Goal: Transaction & Acquisition: Purchase product/service

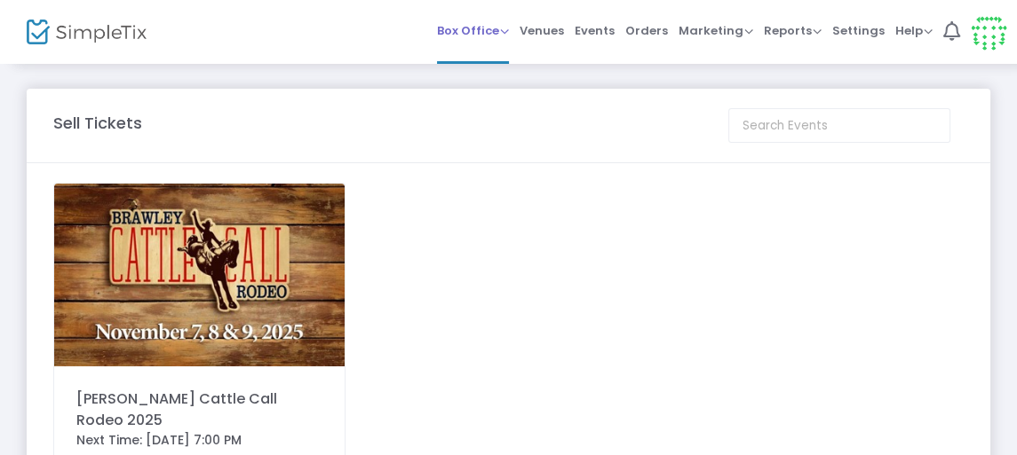
click at [509, 33] on span "Box Office" at bounding box center [473, 30] width 72 height 17
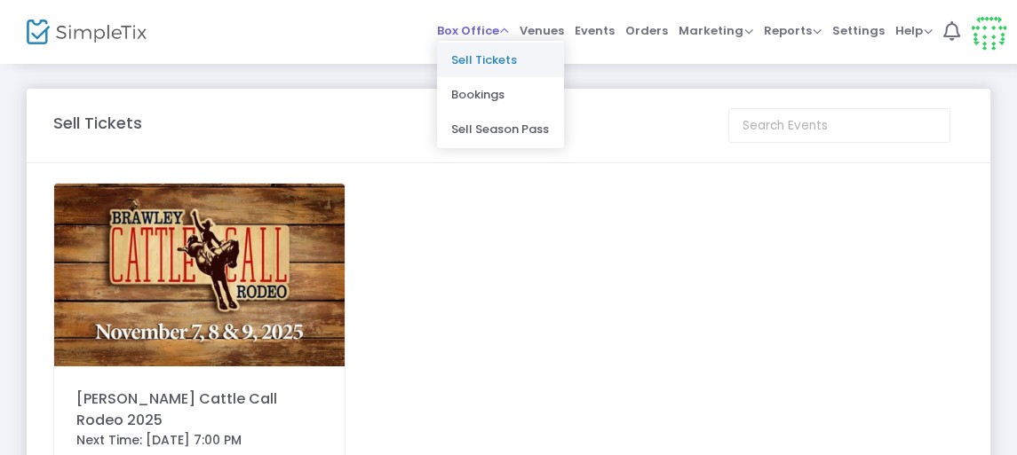
click at [495, 59] on li "Sell Tickets" at bounding box center [500, 60] width 127 height 35
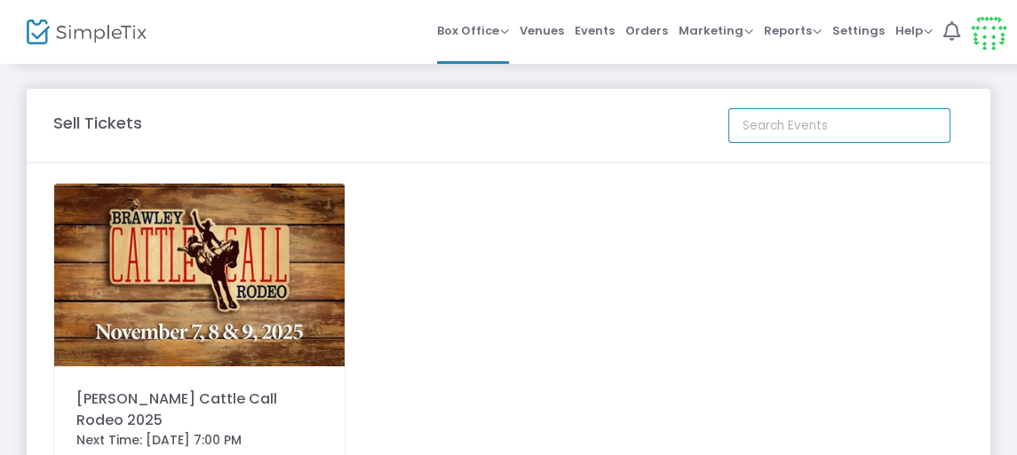
click at [801, 128] on input at bounding box center [839, 125] width 222 height 35
click at [862, 130] on input at bounding box center [839, 125] width 222 height 35
click at [227, 282] on img at bounding box center [199, 275] width 290 height 183
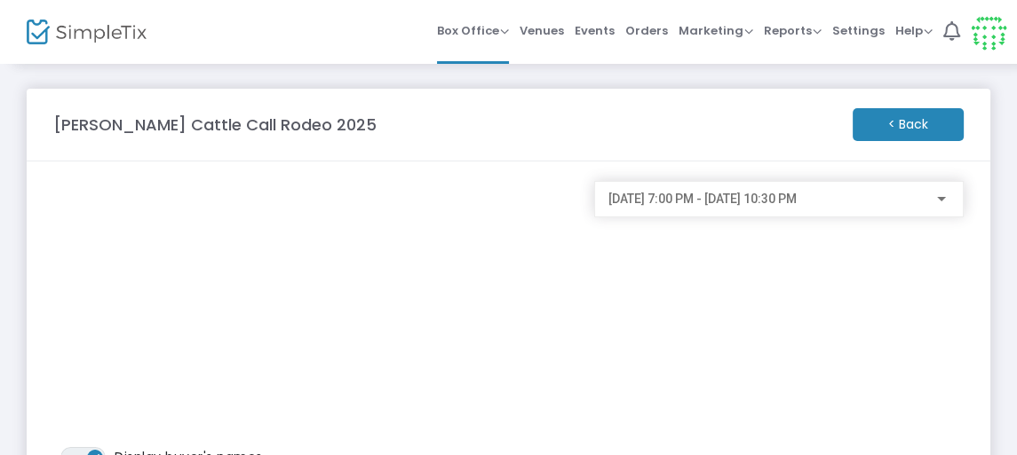
click at [941, 197] on div at bounding box center [941, 199] width 9 height 4
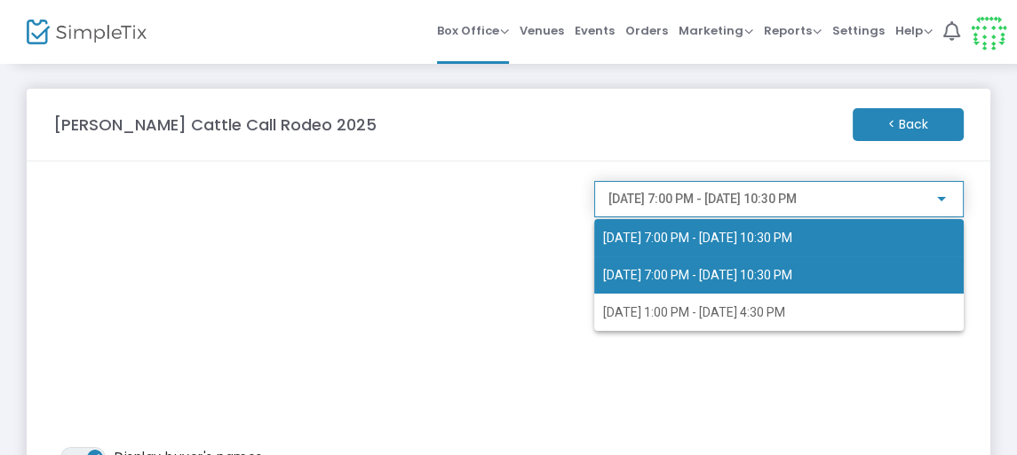
click at [753, 272] on span "[DATE] 7:00 PM - [DATE] 10:30 PM" at bounding box center [697, 275] width 189 height 14
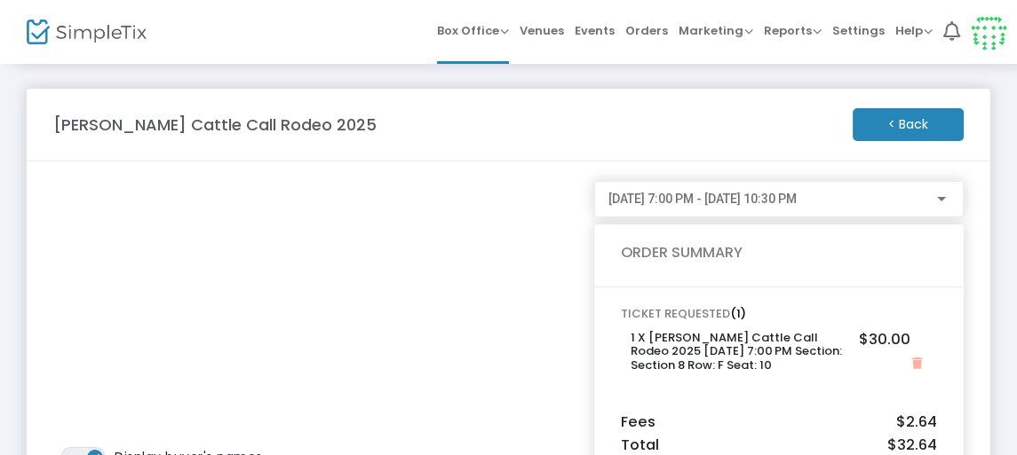
click at [0, 0] on span at bounding box center [0, 0] width 0 height 0
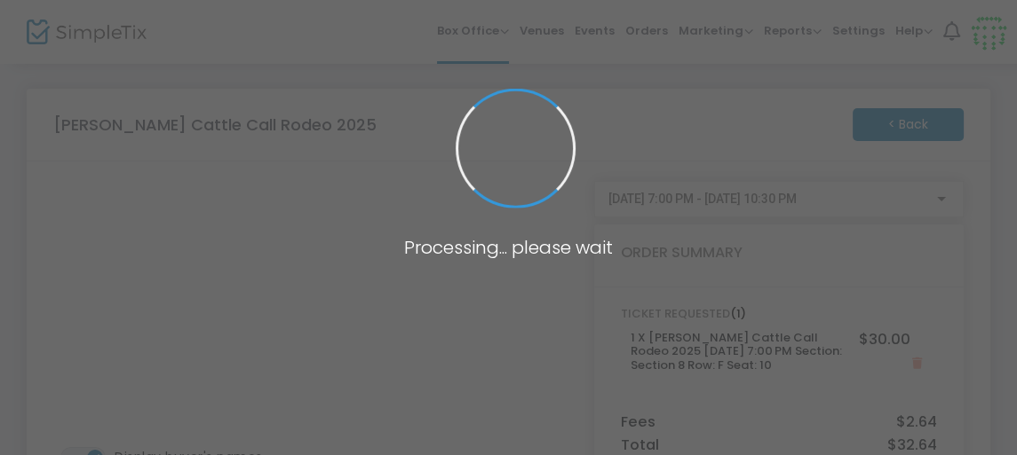
click at [341, 347] on span at bounding box center [508, 227] width 1017 height 455
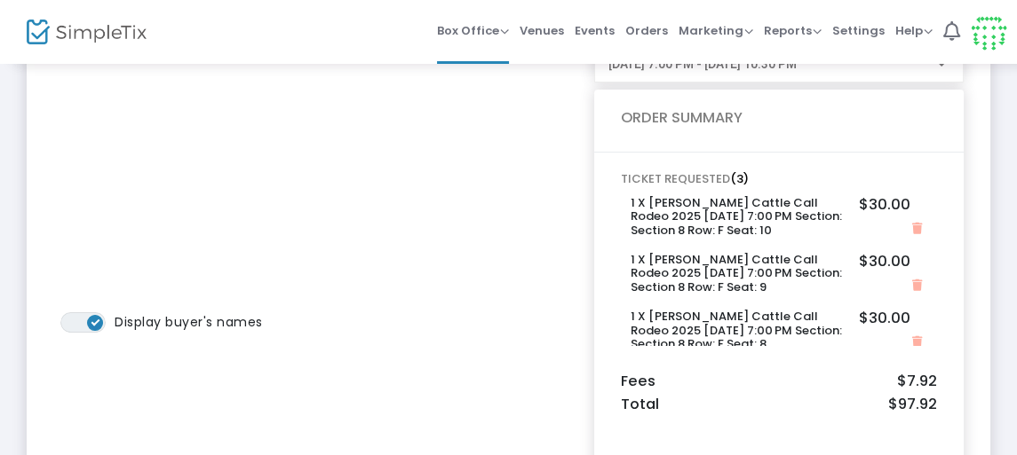
scroll to position [159, 0]
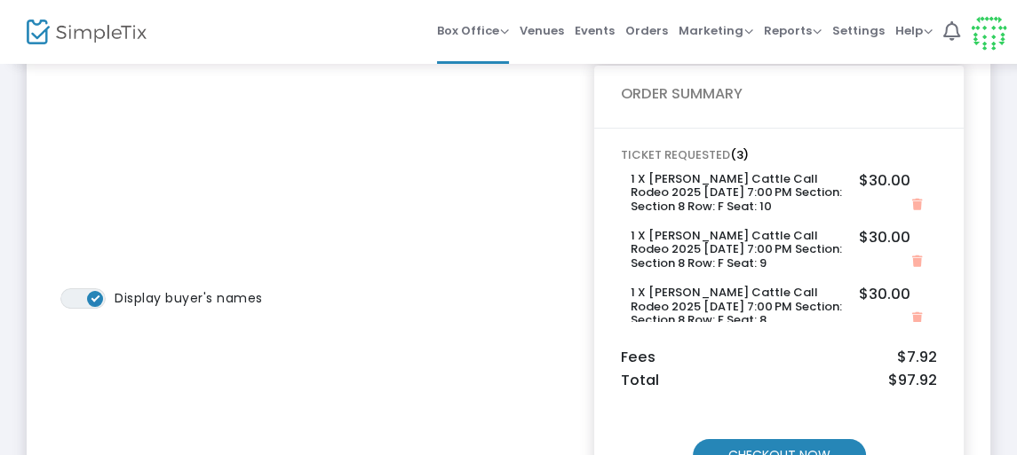
click at [341, 347] on div "ON OFF Display buyer's names" at bounding box center [314, 257] width 541 height 470
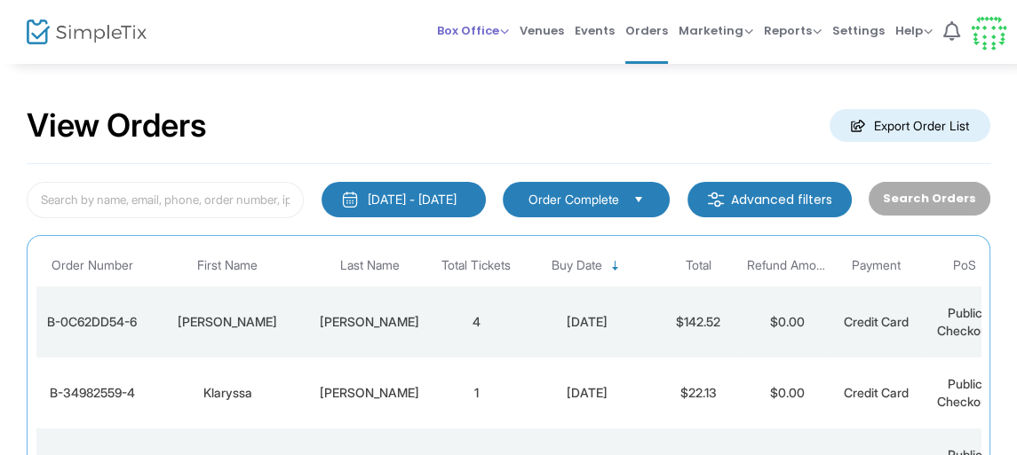
click at [509, 28] on span "Box Office" at bounding box center [473, 30] width 72 height 17
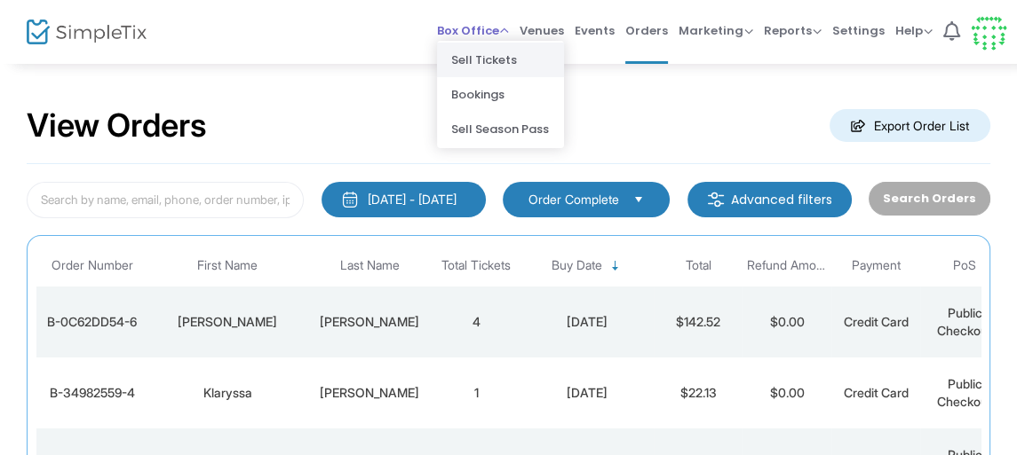
click at [501, 65] on li "Sell Tickets" at bounding box center [500, 60] width 127 height 35
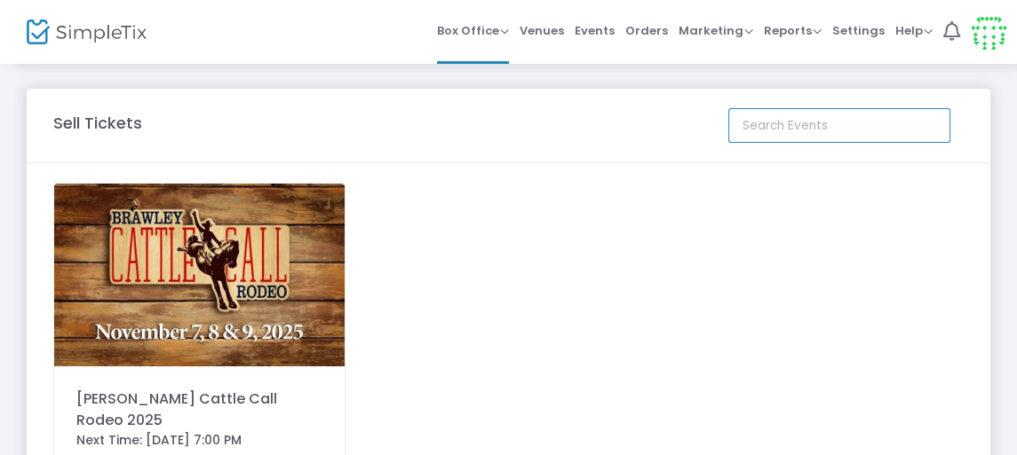
click at [772, 130] on input at bounding box center [839, 125] width 222 height 35
click at [844, 123] on input at bounding box center [839, 125] width 222 height 35
click at [218, 255] on img at bounding box center [199, 275] width 290 height 183
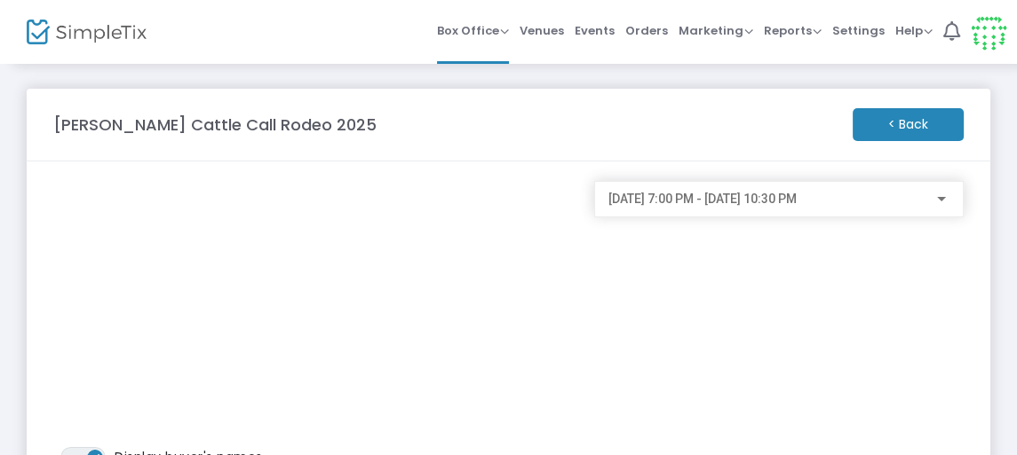
click at [944, 197] on div at bounding box center [941, 199] width 9 height 4
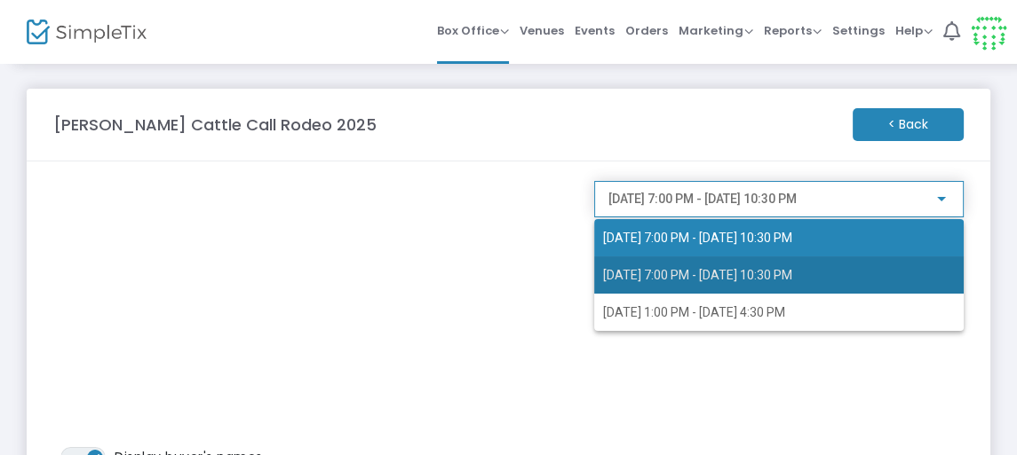
click at [792, 273] on span "[DATE] 7:00 PM - [DATE] 10:30 PM" at bounding box center [697, 275] width 189 height 14
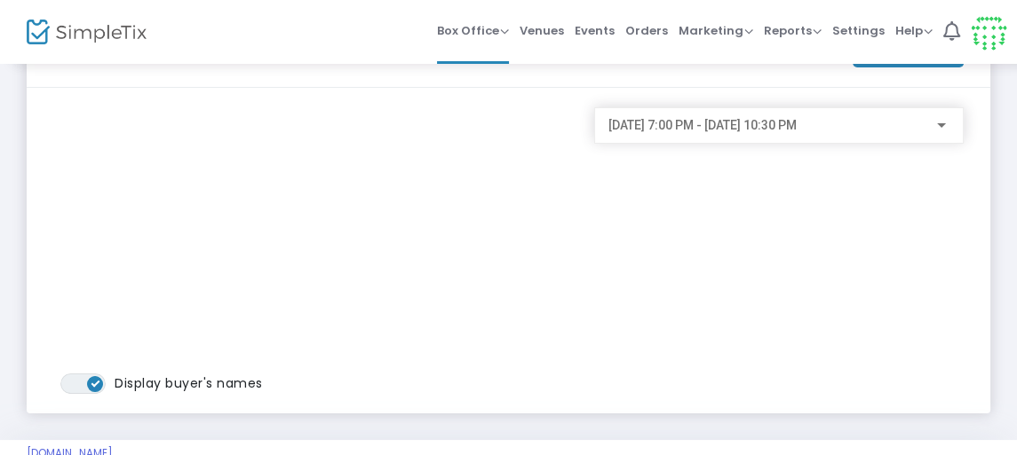
scroll to position [73, 0]
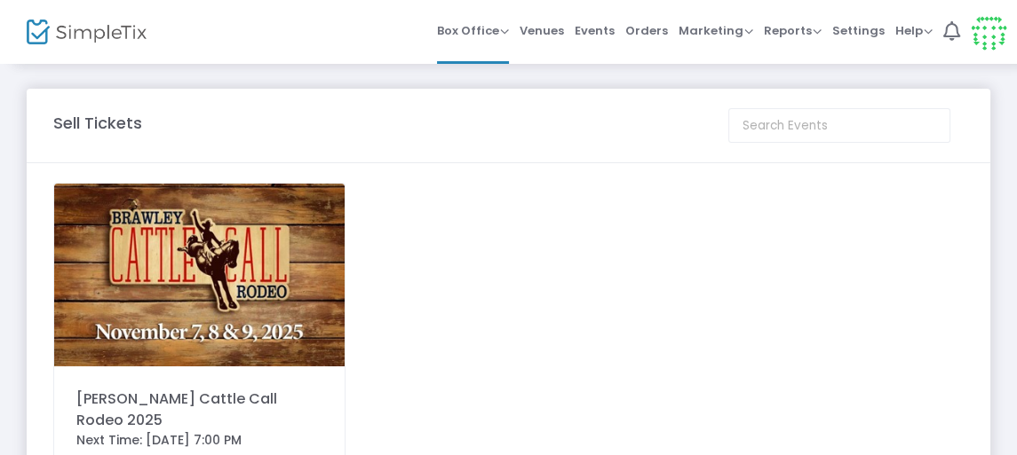
click at [305, 276] on img at bounding box center [199, 275] width 290 height 183
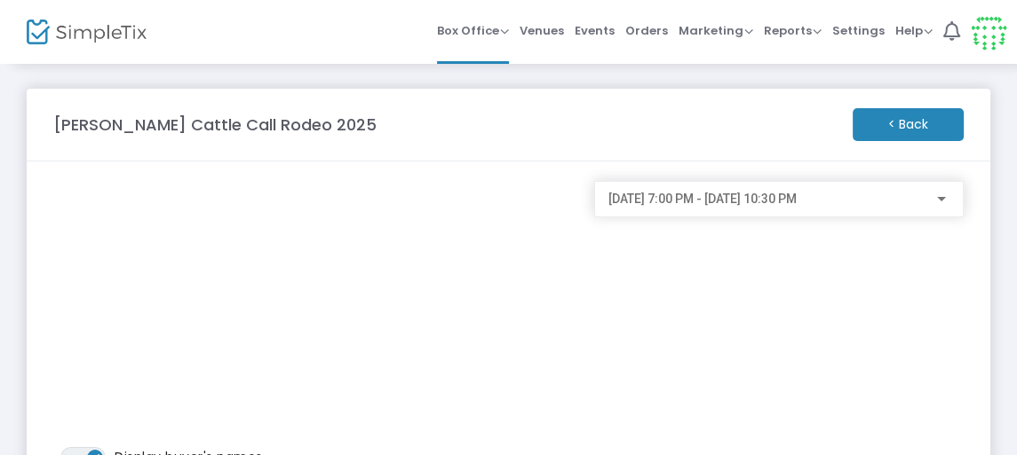
scroll to position [83, 0]
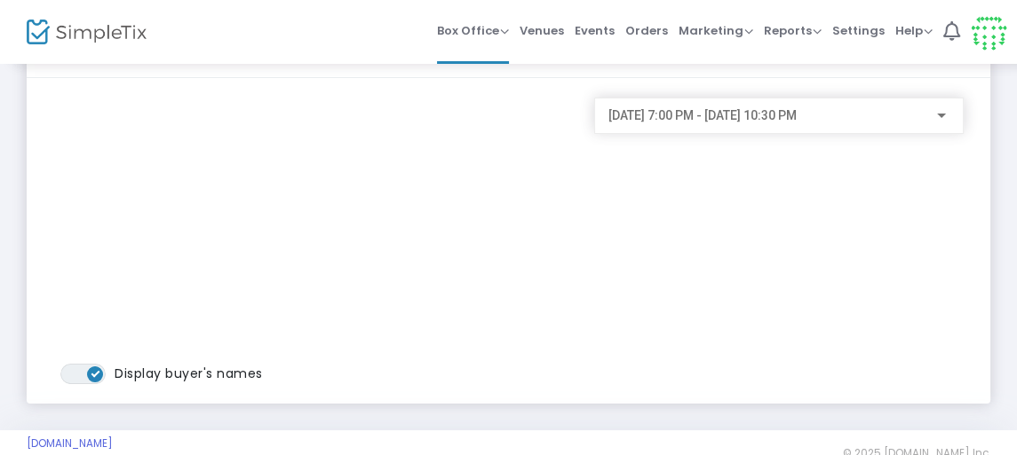
click at [939, 115] on div at bounding box center [941, 116] width 9 height 4
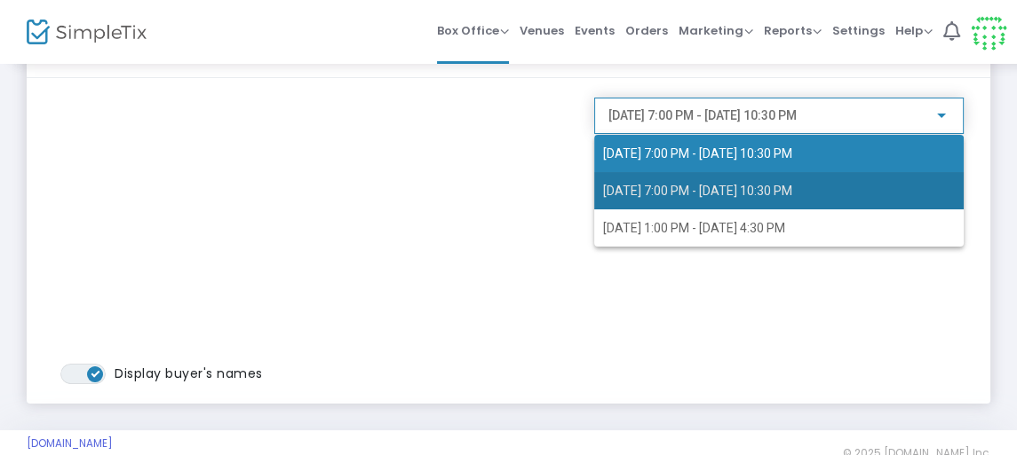
click at [772, 188] on span "[DATE] 7:00 PM - [DATE] 10:30 PM" at bounding box center [697, 191] width 189 height 14
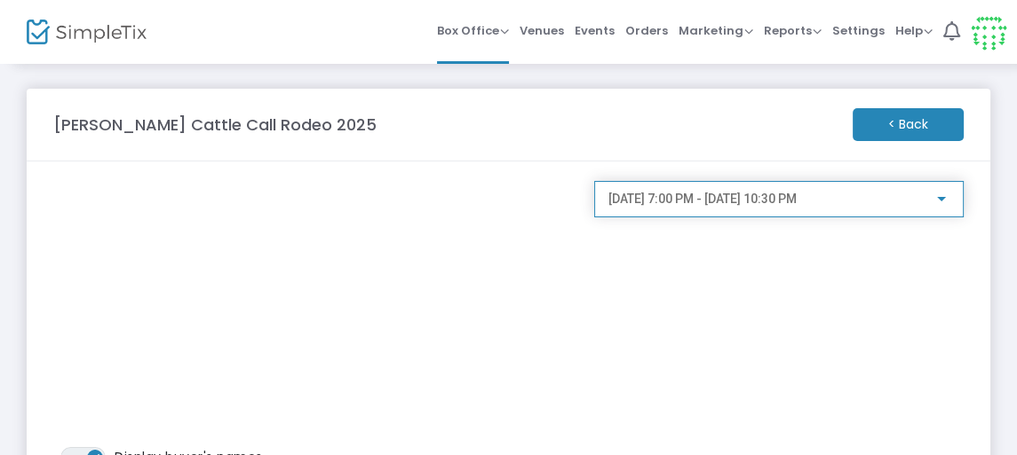
scroll to position [112, 0]
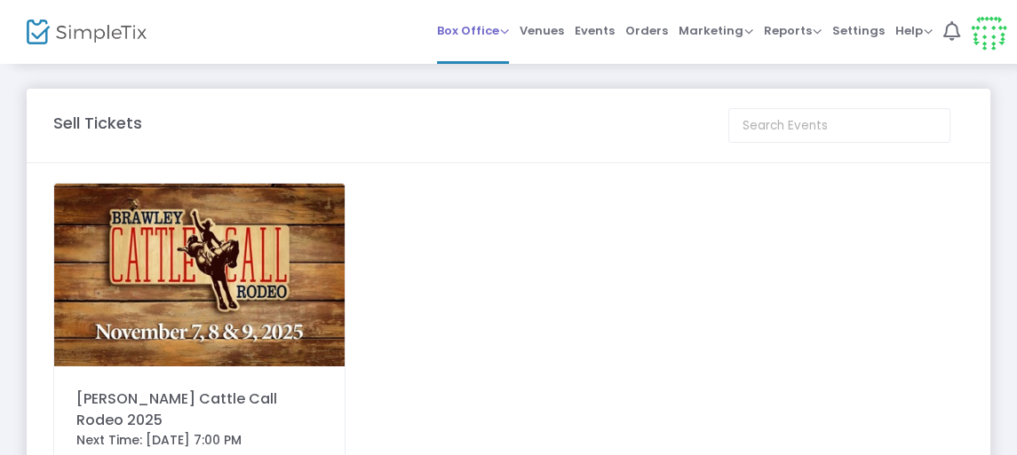
click at [509, 32] on span "Box Office" at bounding box center [473, 30] width 72 height 17
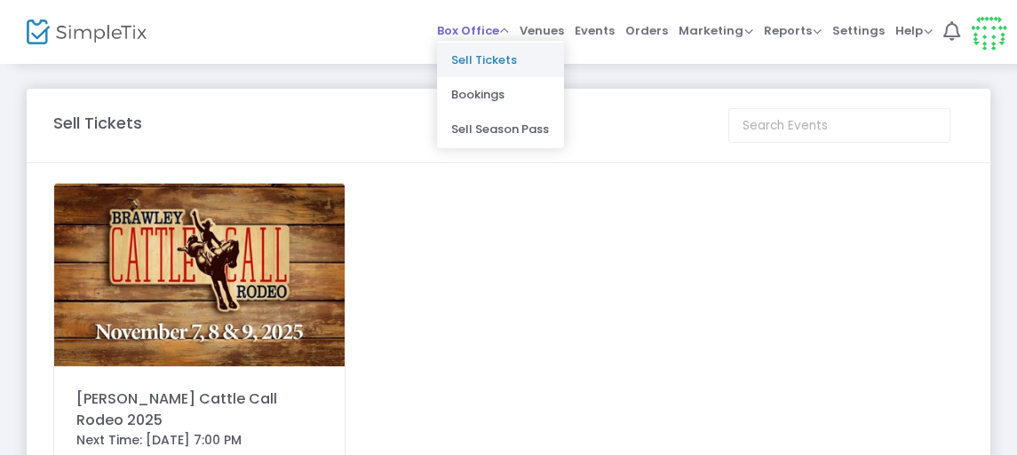
click at [502, 61] on li "Sell Tickets" at bounding box center [500, 60] width 127 height 35
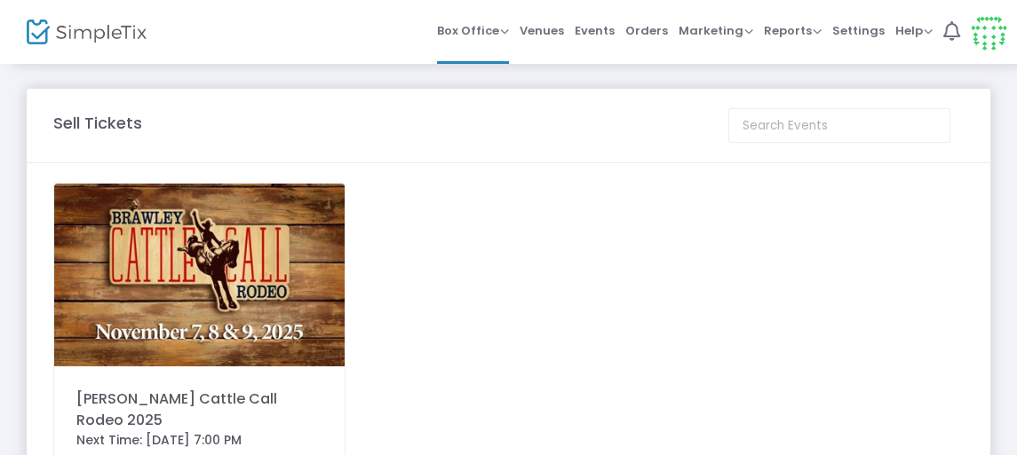
click at [167, 290] on img at bounding box center [199, 275] width 290 height 183
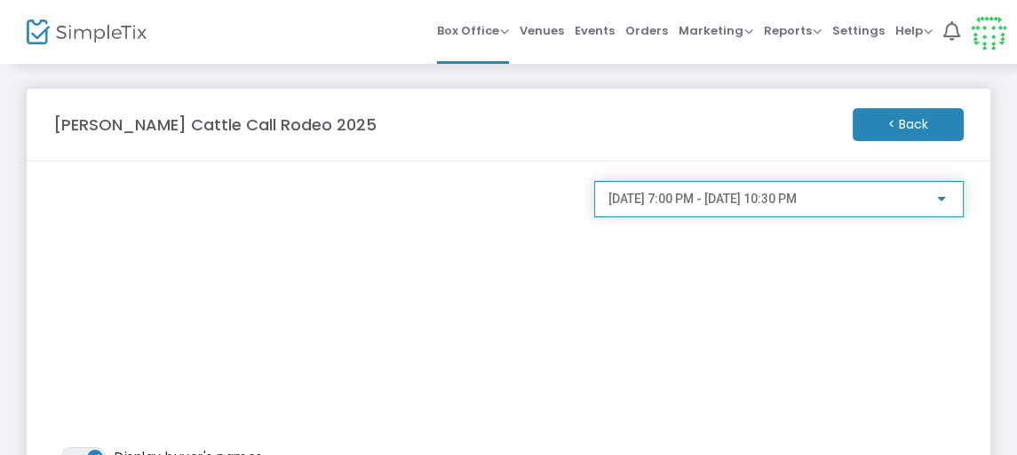
click at [937, 193] on div at bounding box center [941, 200] width 16 height 14
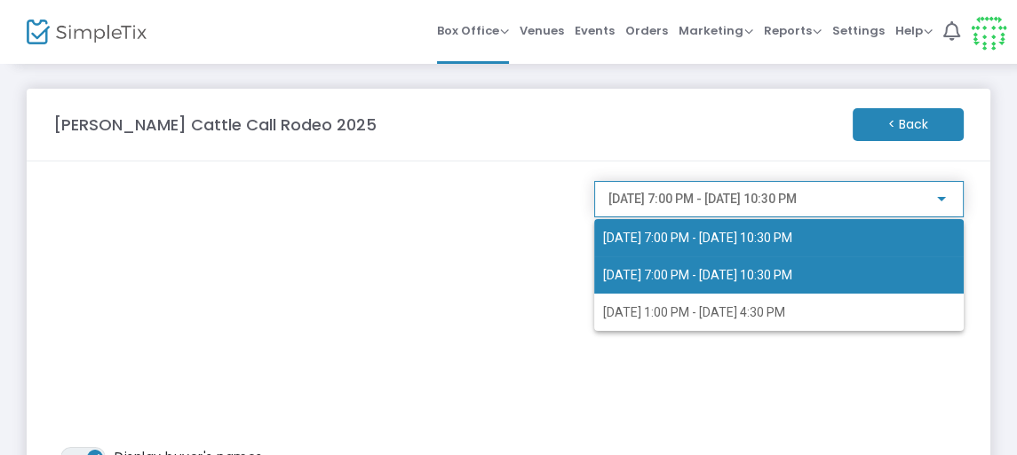
click at [784, 270] on span "[DATE] 7:00 PM - [DATE] 10:30 PM" at bounding box center [697, 275] width 189 height 14
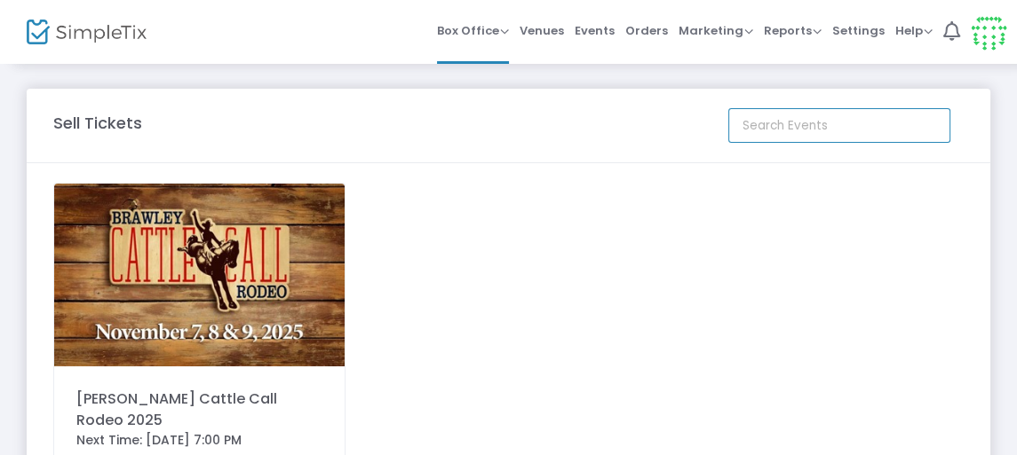
click at [866, 121] on input at bounding box center [839, 125] width 222 height 35
click at [230, 265] on img at bounding box center [199, 275] width 290 height 183
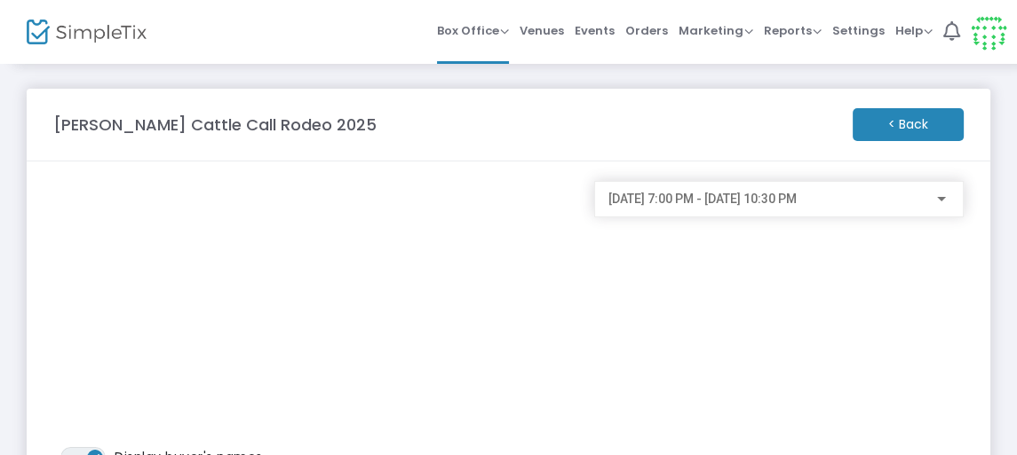
click at [940, 199] on div at bounding box center [941, 199] width 9 height 4
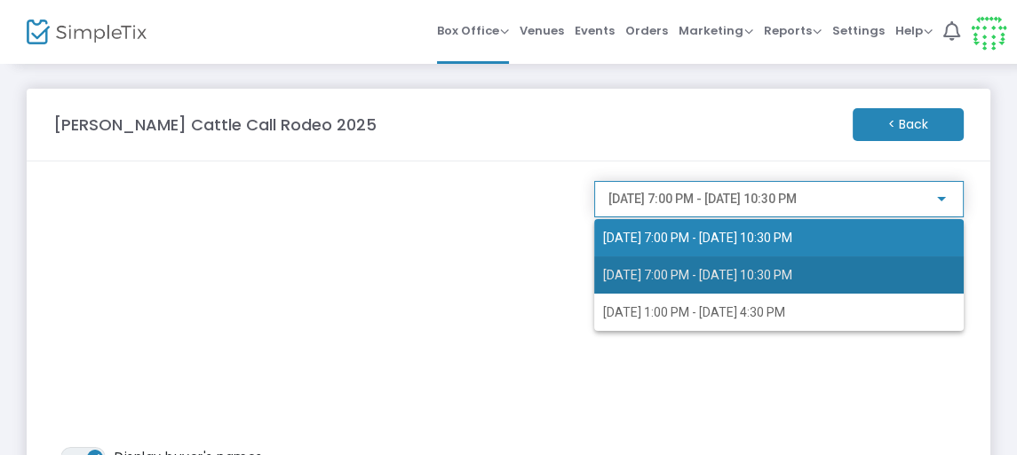
click at [688, 268] on span "[DATE] 7:00 PM - [DATE] 10:30 PM" at bounding box center [697, 275] width 189 height 14
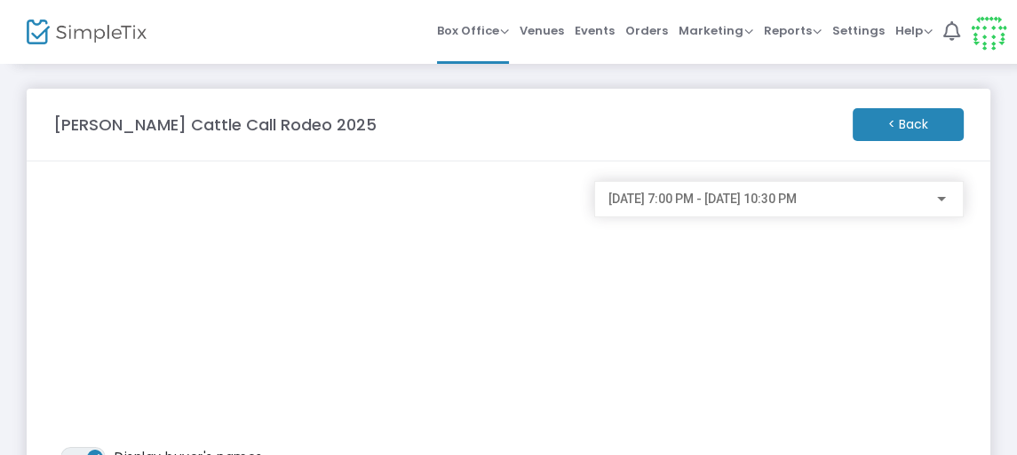
click at [895, 115] on m-button "< Back" at bounding box center [907, 124] width 111 height 33
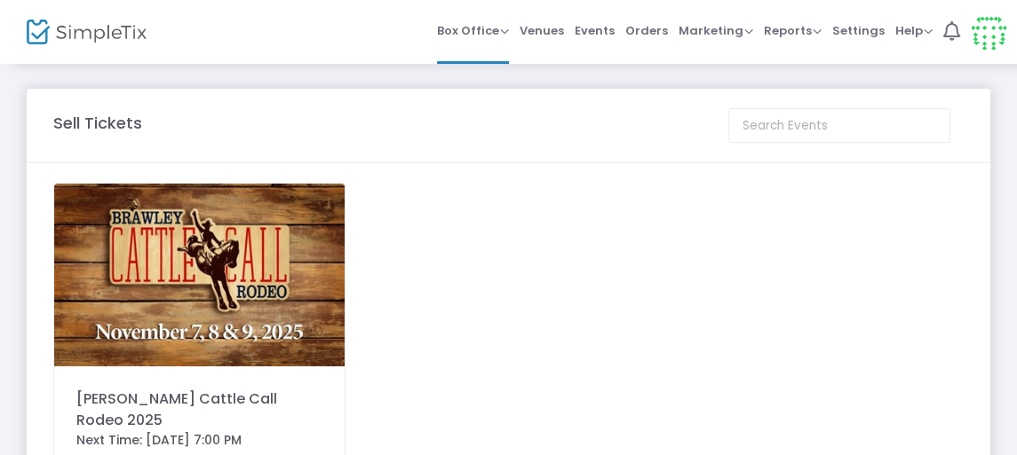
click at [191, 258] on img at bounding box center [199, 275] width 290 height 183
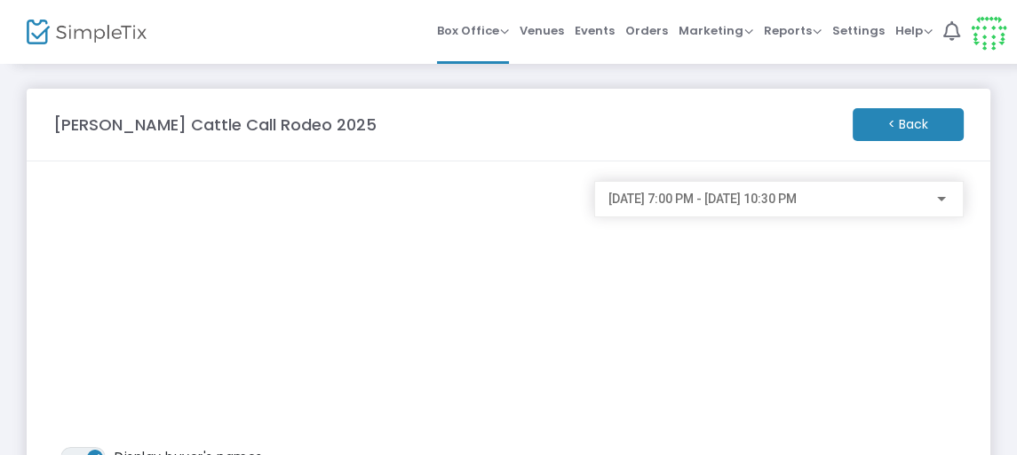
click at [941, 199] on div at bounding box center [941, 199] width 9 height 4
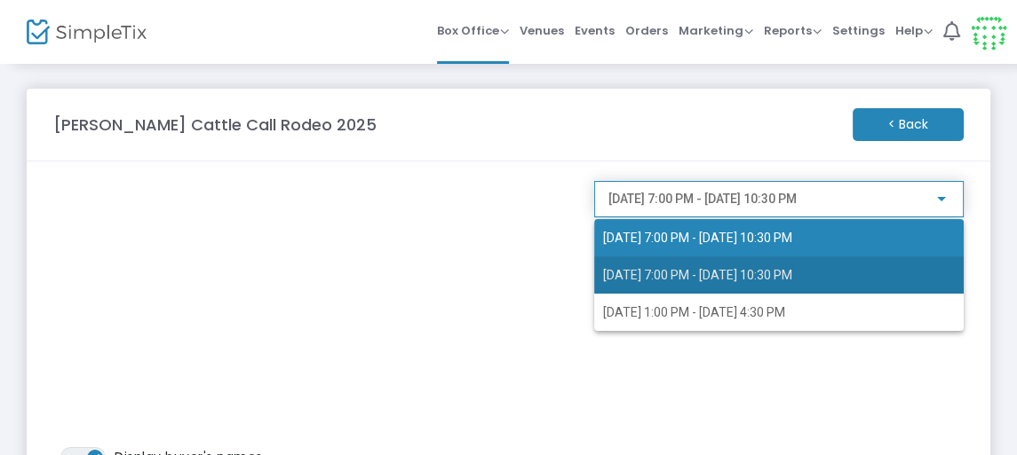
click at [784, 281] on span "[DATE] 7:00 PM - [DATE] 10:30 PM" at bounding box center [697, 275] width 189 height 14
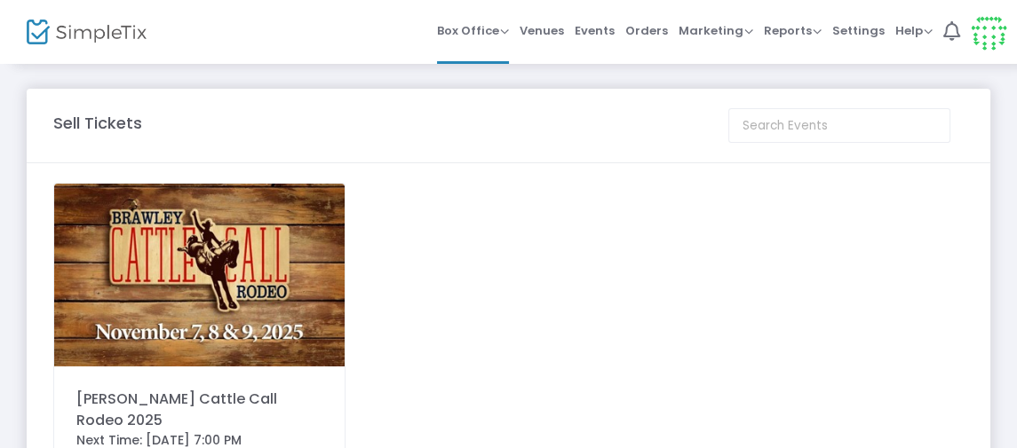
click at [230, 258] on img at bounding box center [199, 275] width 290 height 183
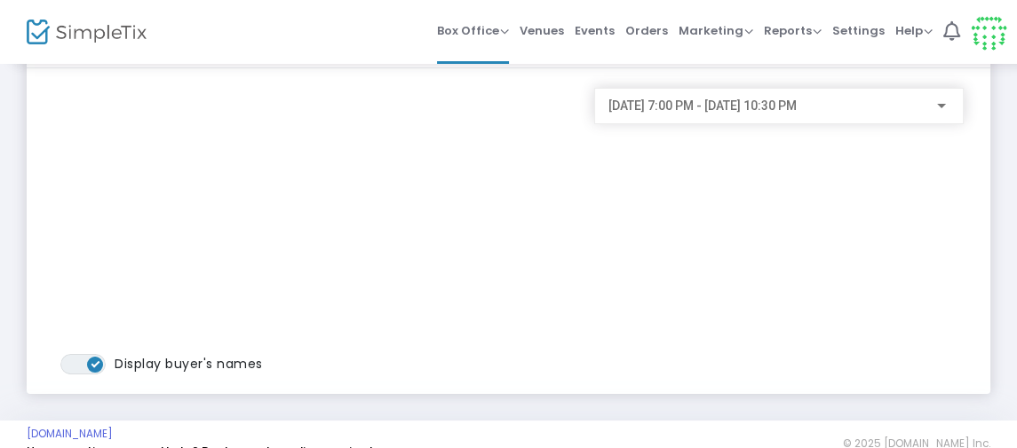
scroll to position [118, 0]
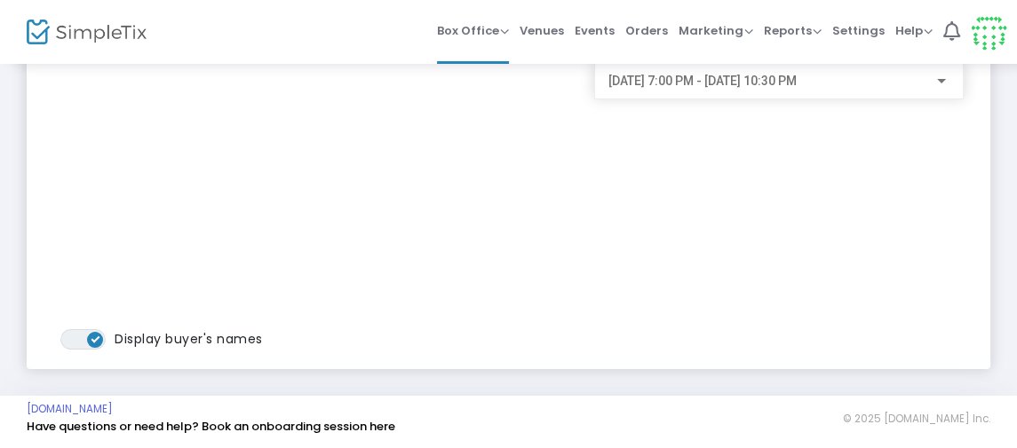
click at [941, 82] on div at bounding box center [941, 81] width 9 height 4
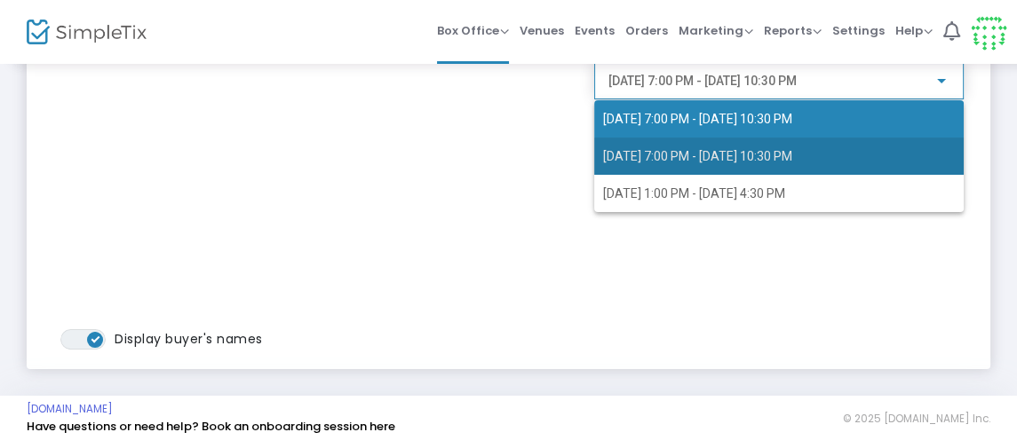
click at [792, 151] on span "[DATE] 7:00 PM - [DATE] 10:30 PM" at bounding box center [697, 156] width 189 height 14
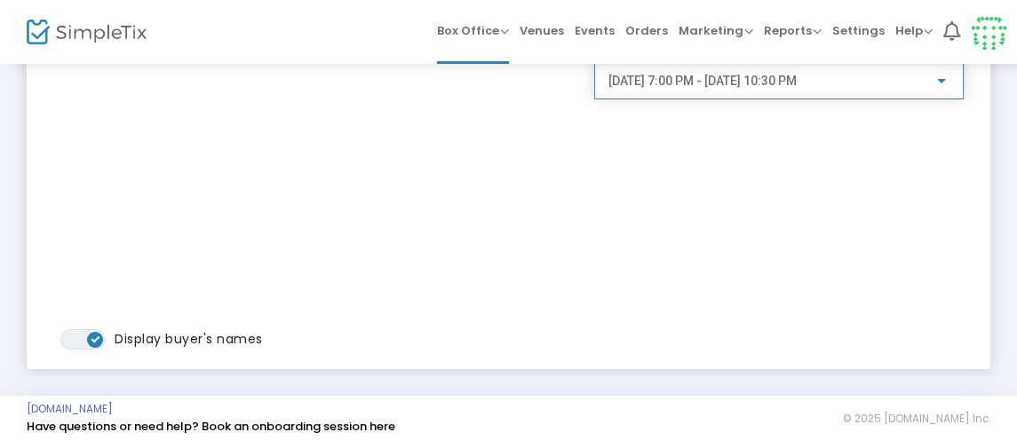
scroll to position [0, 0]
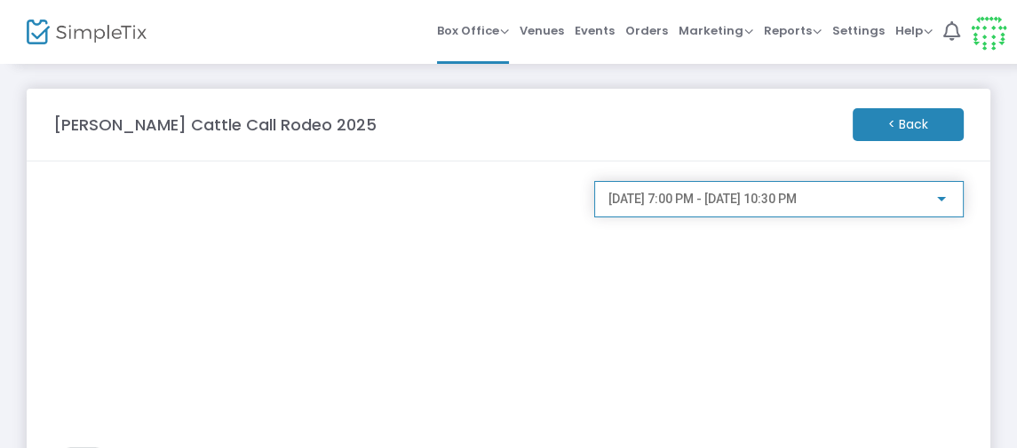
click at [815, 151] on m-panel-header "[PERSON_NAME] Cattle Call Rodeo 2025 < Back" at bounding box center [508, 125] width 963 height 73
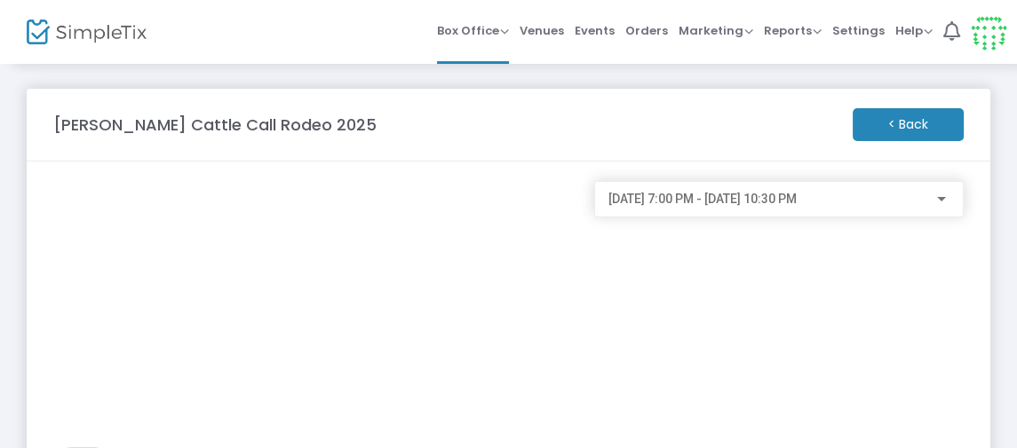
scroll to position [118, 0]
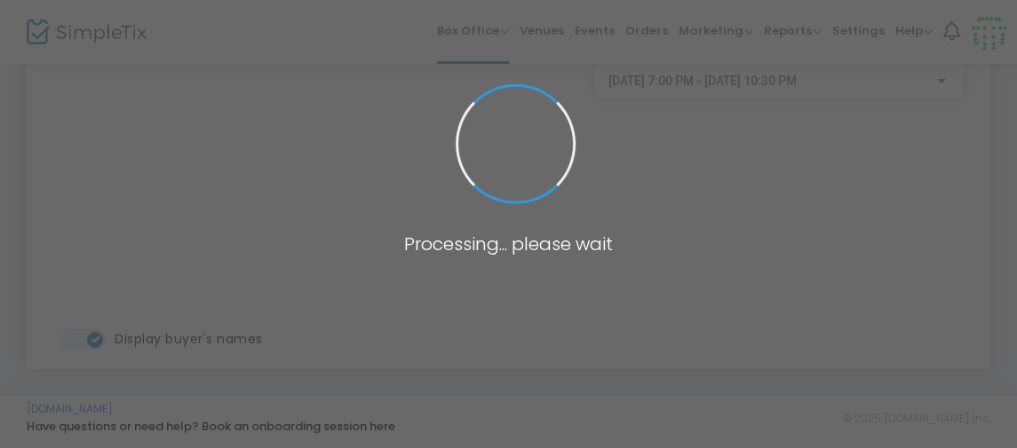
click at [329, 181] on span at bounding box center [508, 224] width 1017 height 448
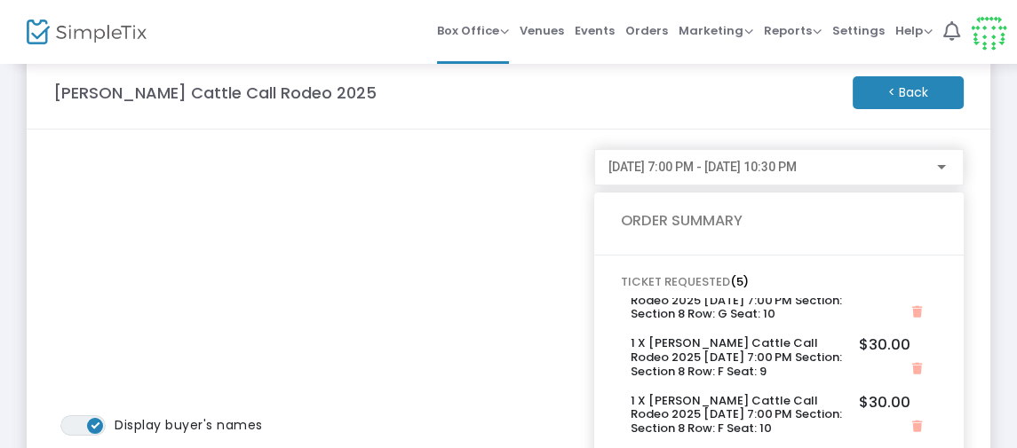
scroll to position [27, 0]
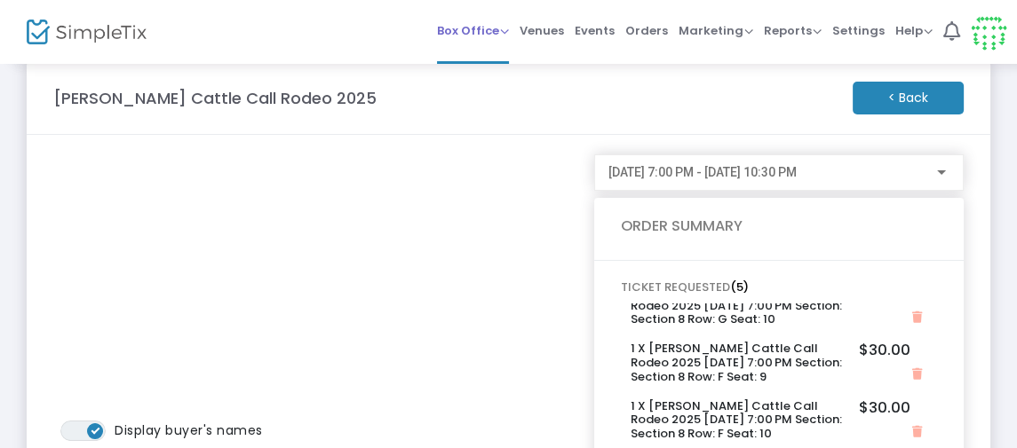
click at [509, 28] on span "Box Office" at bounding box center [473, 30] width 72 height 17
click at [944, 168] on div at bounding box center [941, 173] width 16 height 14
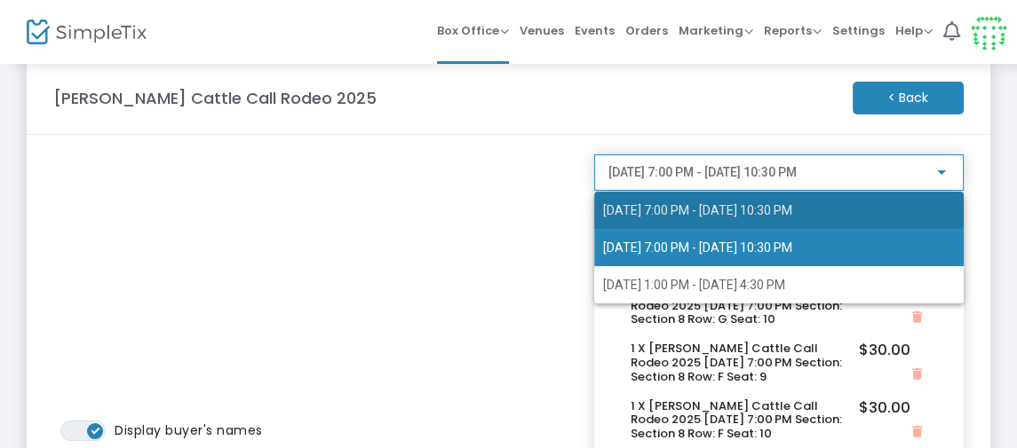
click at [788, 210] on span "[DATE] 7:00 PM - [DATE] 10:30 PM" at bounding box center [697, 210] width 189 height 14
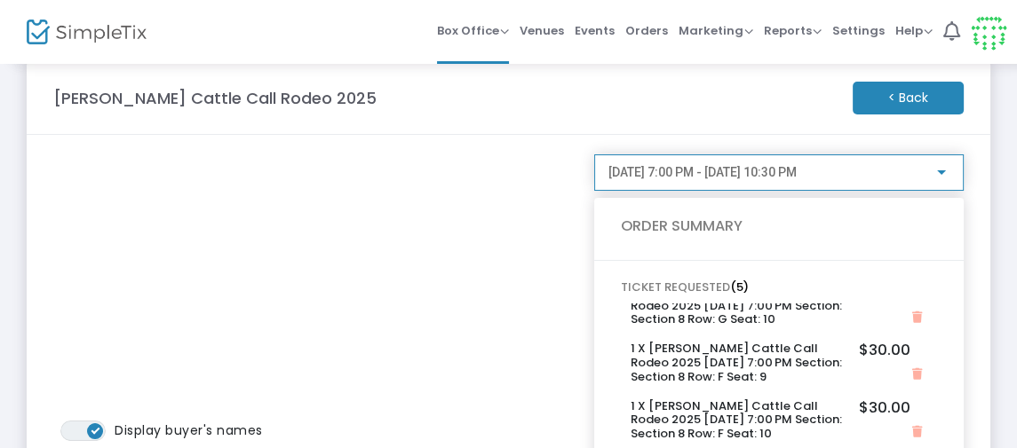
click at [940, 175] on div at bounding box center [941, 173] width 16 height 14
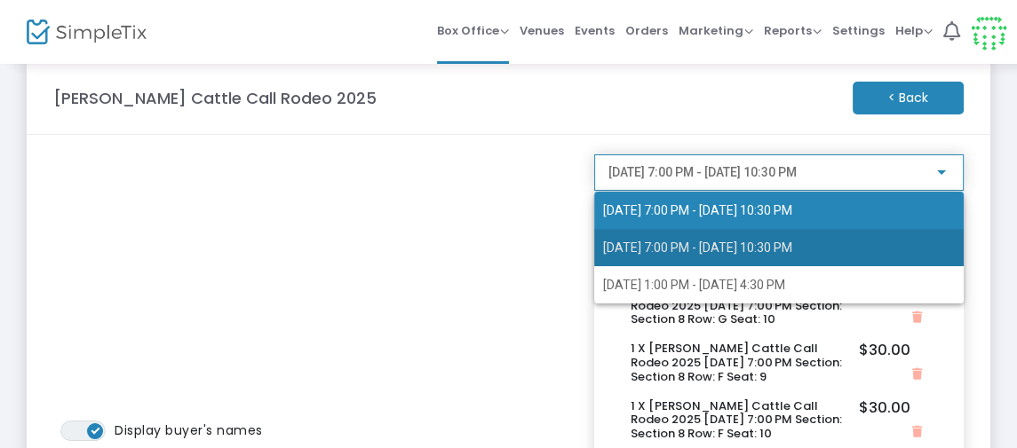
click at [792, 243] on span "[DATE] 7:00 PM - [DATE] 10:30 PM" at bounding box center [697, 248] width 189 height 14
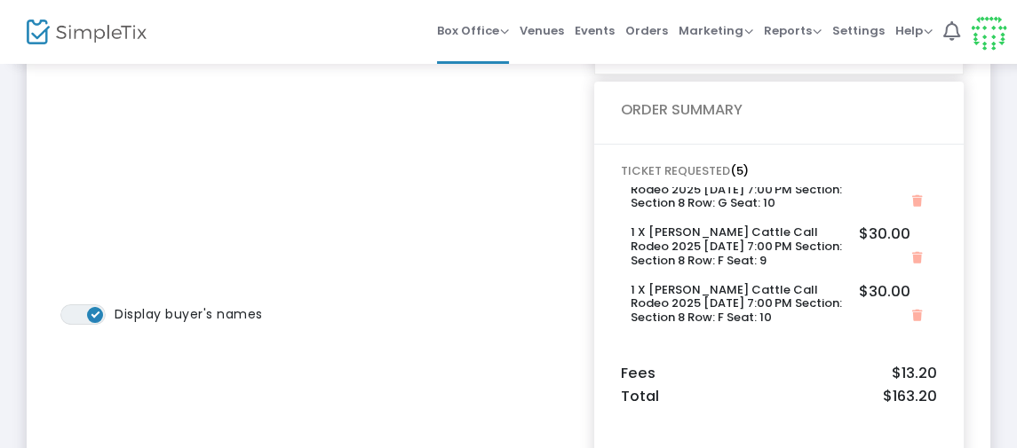
scroll to position [136, 0]
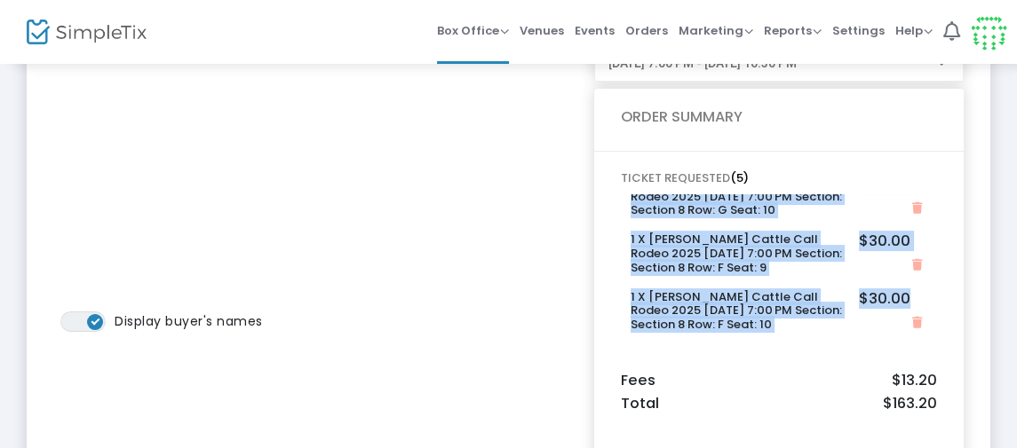
drag, startPoint x: 917, startPoint y: 287, endPoint x: 922, endPoint y: 218, distance: 68.6
click at [922, 218] on div "1 X Brawley Cattle Call Rodeo 2025 11/8/2025 7:00 PM Section: Section 8 Row: G …" at bounding box center [778, 269] width 298 height 151
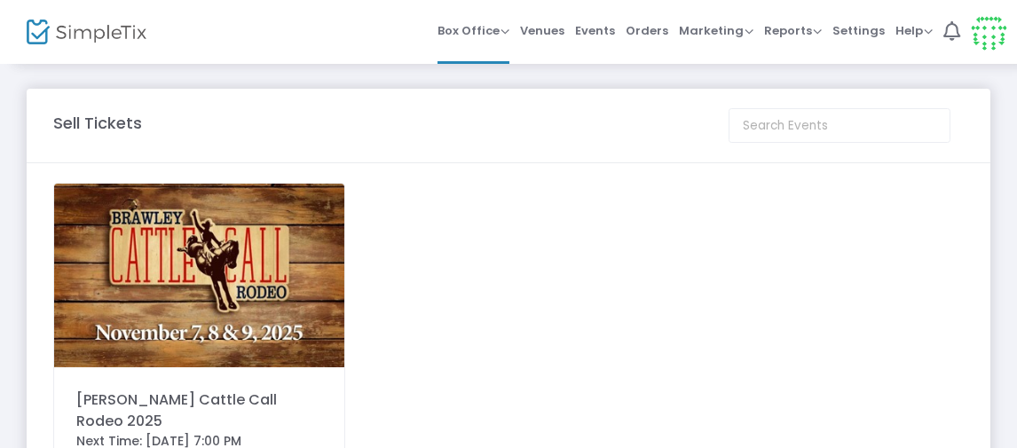
click at [225, 257] on img at bounding box center [199, 276] width 290 height 184
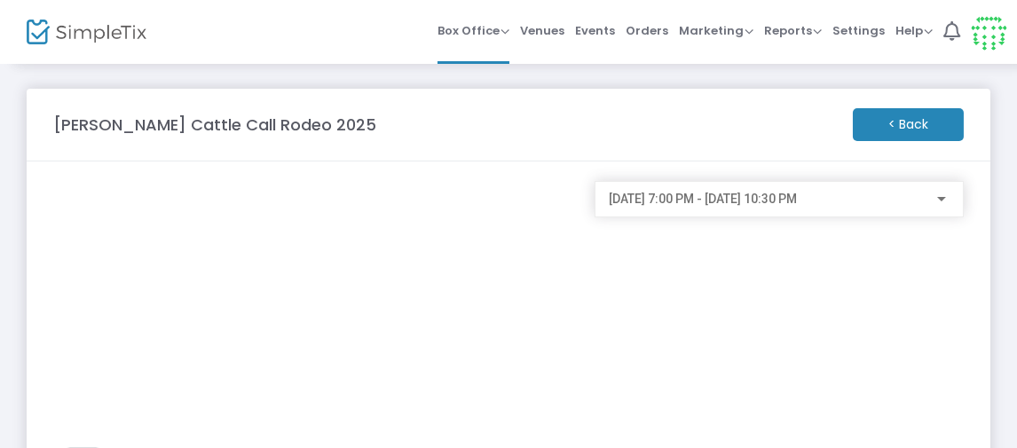
click at [946, 199] on div at bounding box center [942, 200] width 16 height 14
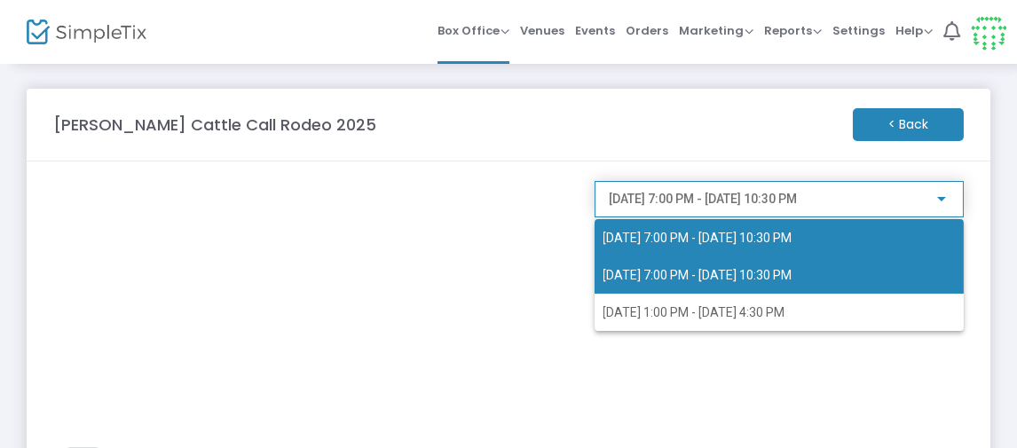
click at [740, 268] on span "[DATE] 7:00 PM - [DATE] 10:30 PM" at bounding box center [698, 275] width 189 height 14
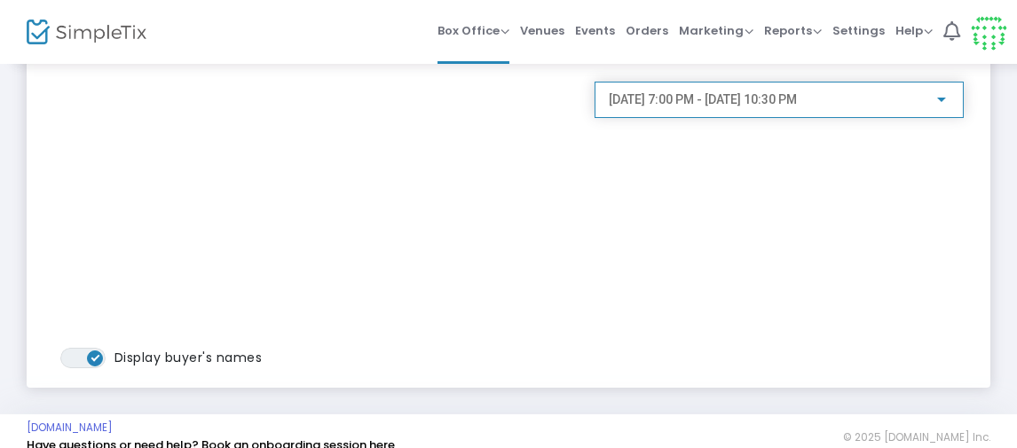
scroll to position [98, 0]
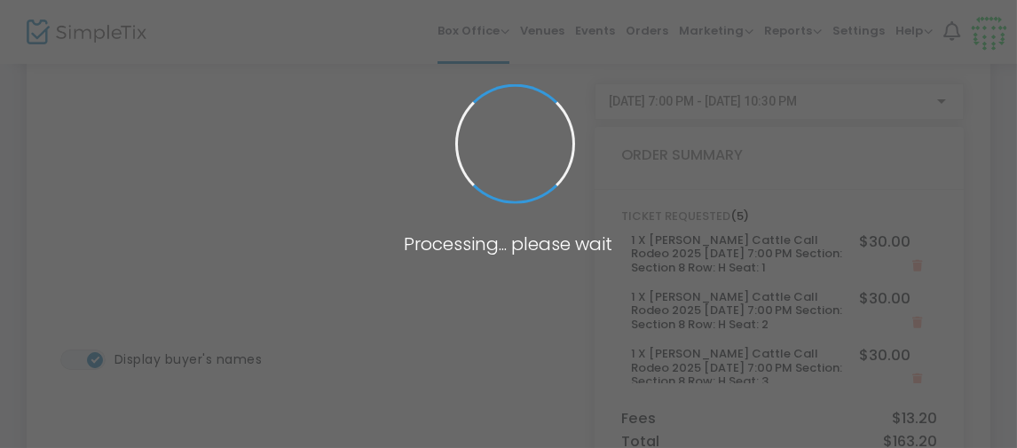
click at [247, 207] on span at bounding box center [508, 224] width 1017 height 448
